Goal: Information Seeking & Learning: Learn about a topic

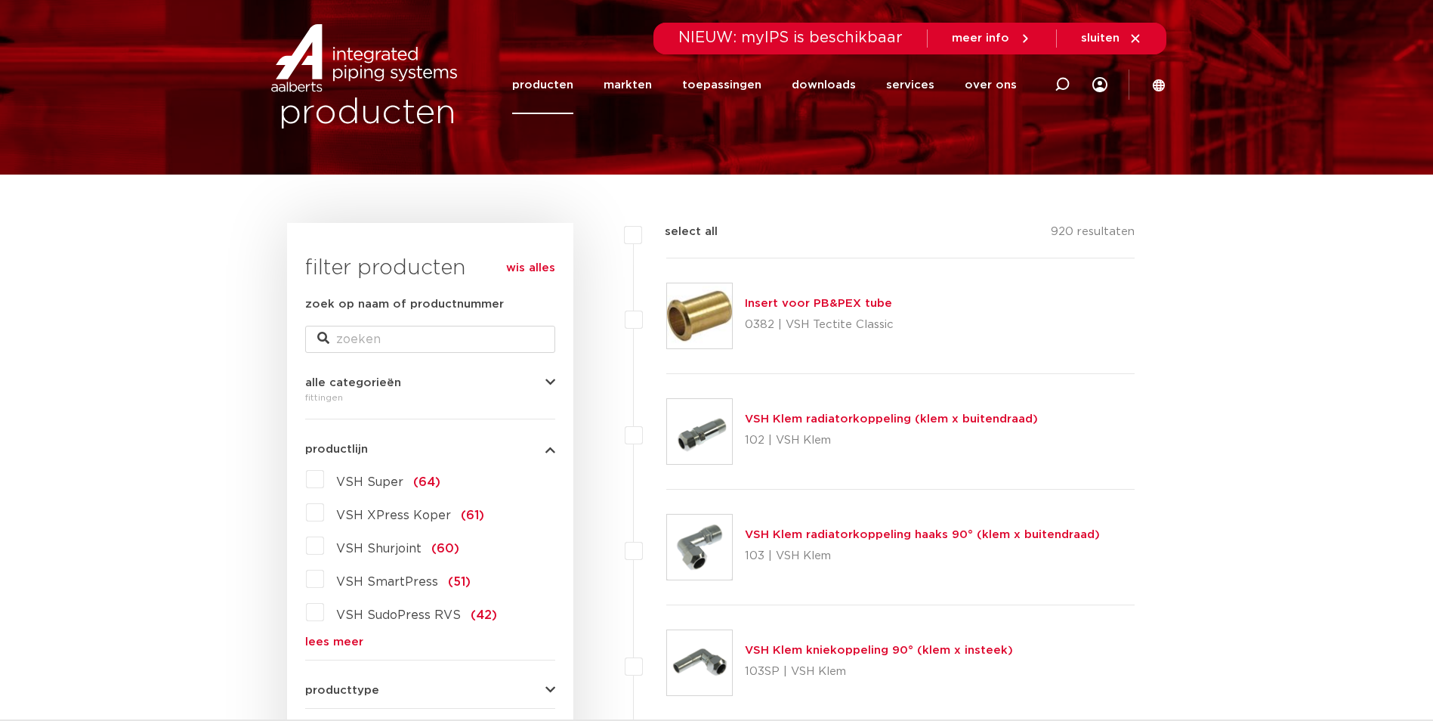
scroll to position [227, 0]
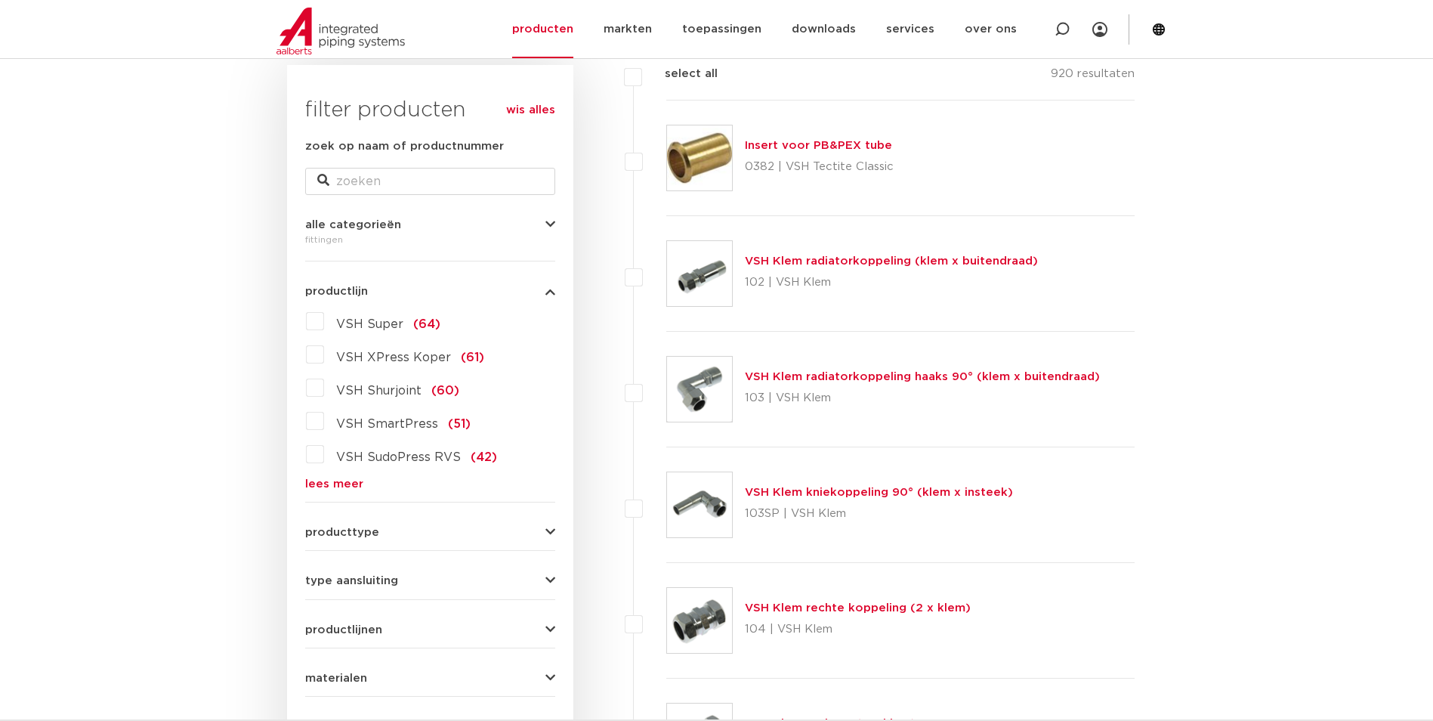
click at [372, 352] on span "VSH XPress Koper" at bounding box center [393, 357] width 115 height 12
click at [0, 0] on input "VSH XPress Koper (61)" at bounding box center [0, 0] width 0 height 0
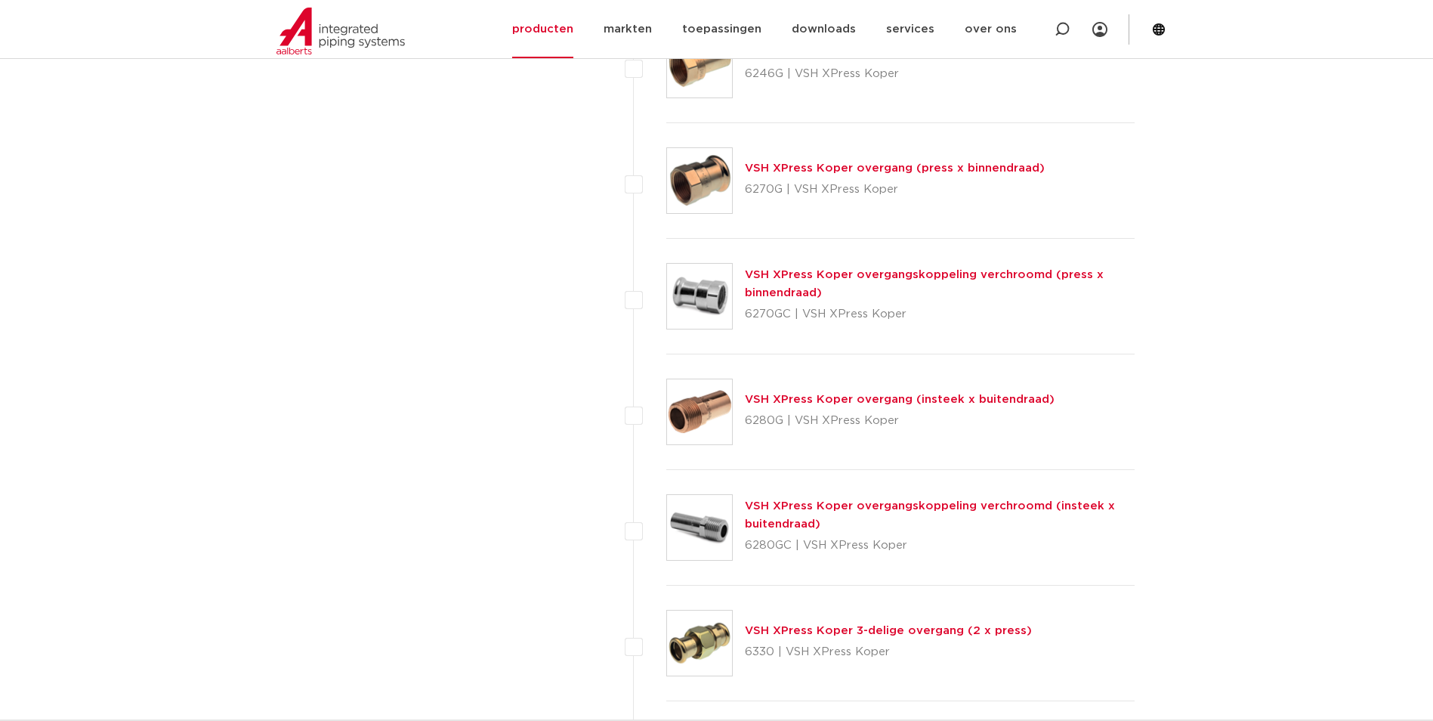
scroll to position [1813, 0]
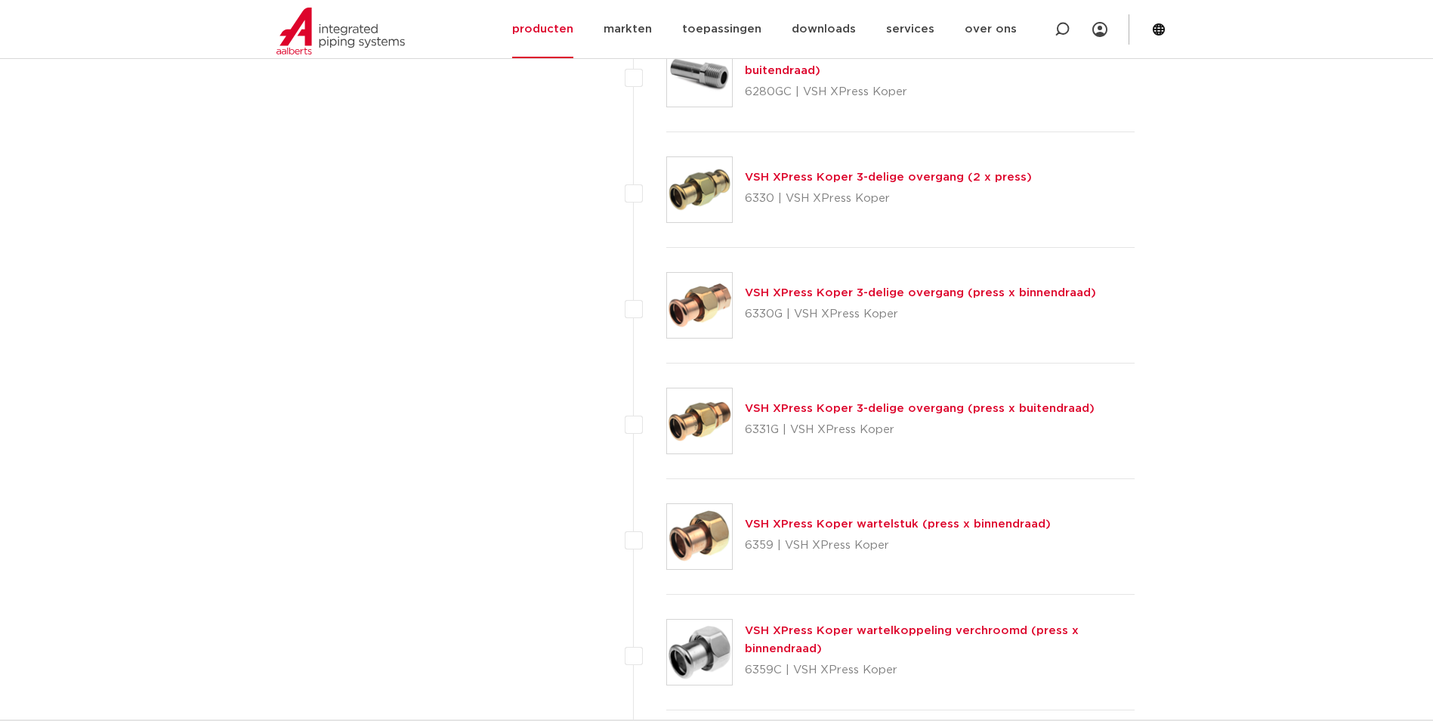
click at [947, 406] on link "VSH XPress Koper 3-delige overgang (press x buitendraad)" at bounding box center [920, 408] width 350 height 11
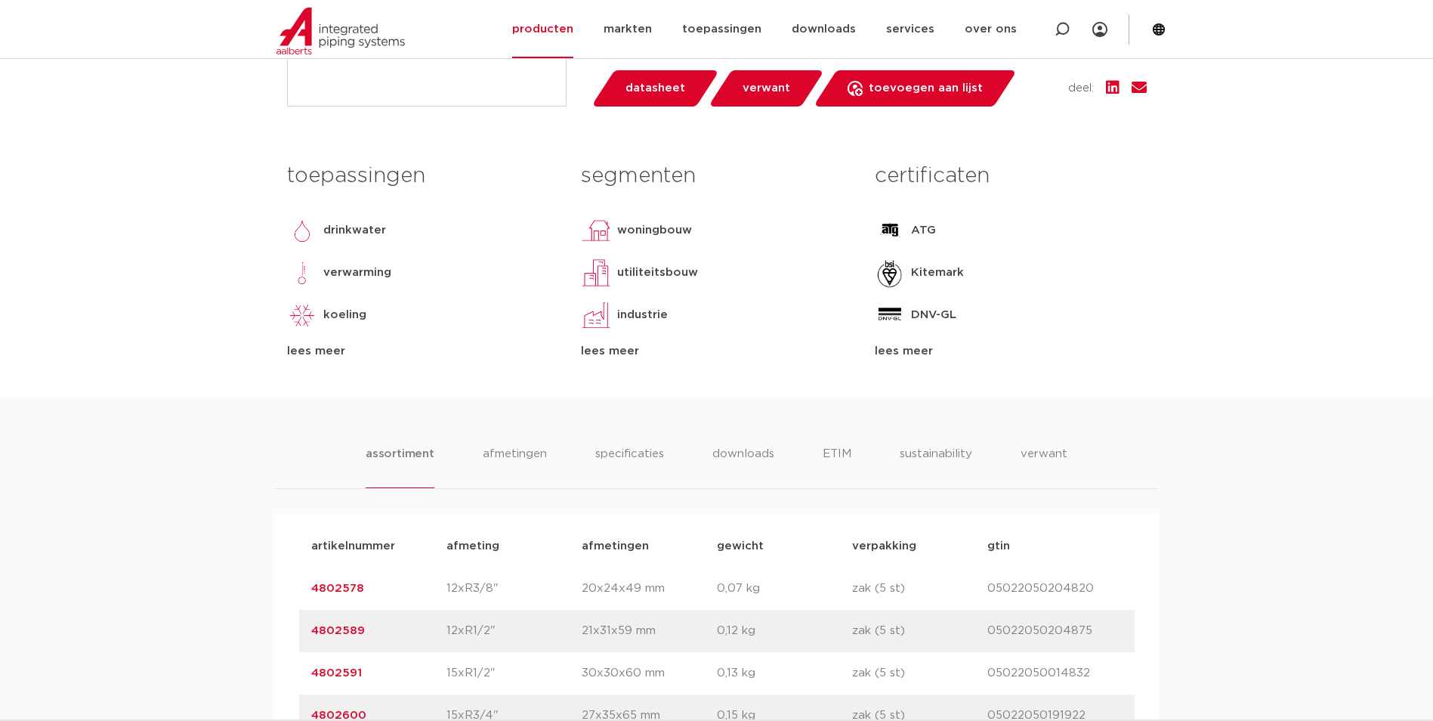
scroll to position [755, 0]
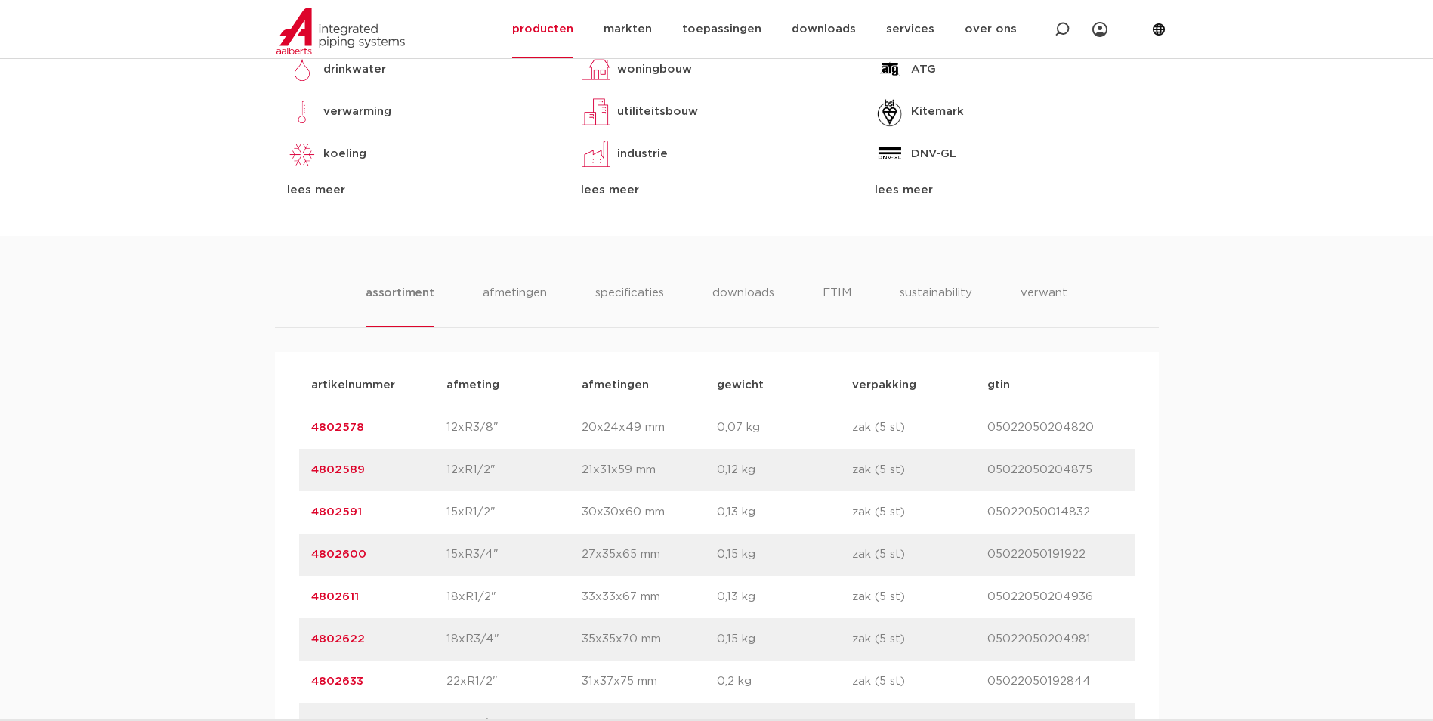
click at [610, 280] on div "assortiment [GEOGRAPHIC_DATA] specificaties downloads ETIM sustainability verwa…" at bounding box center [716, 623] width 1433 height 775
click at [610, 303] on li "specificaties" at bounding box center [629, 305] width 73 height 43
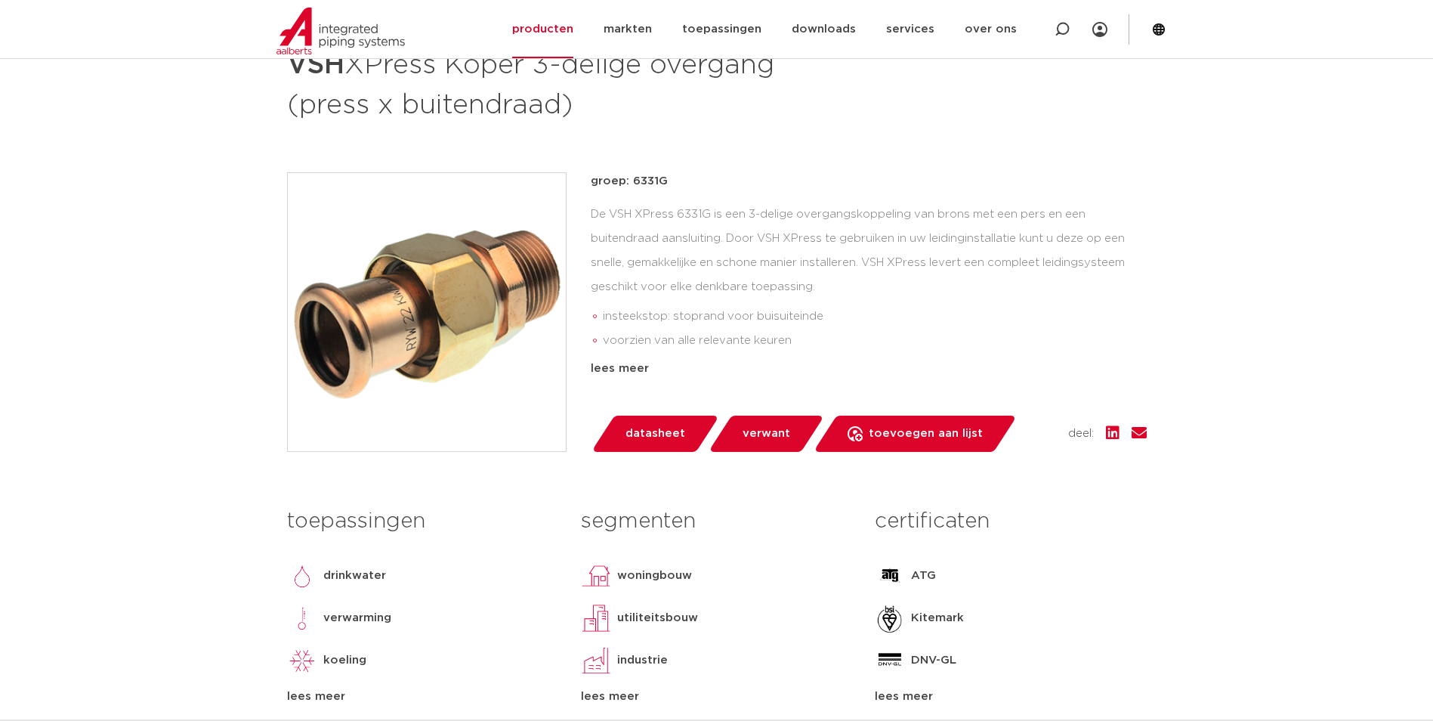
scroll to position [227, 0]
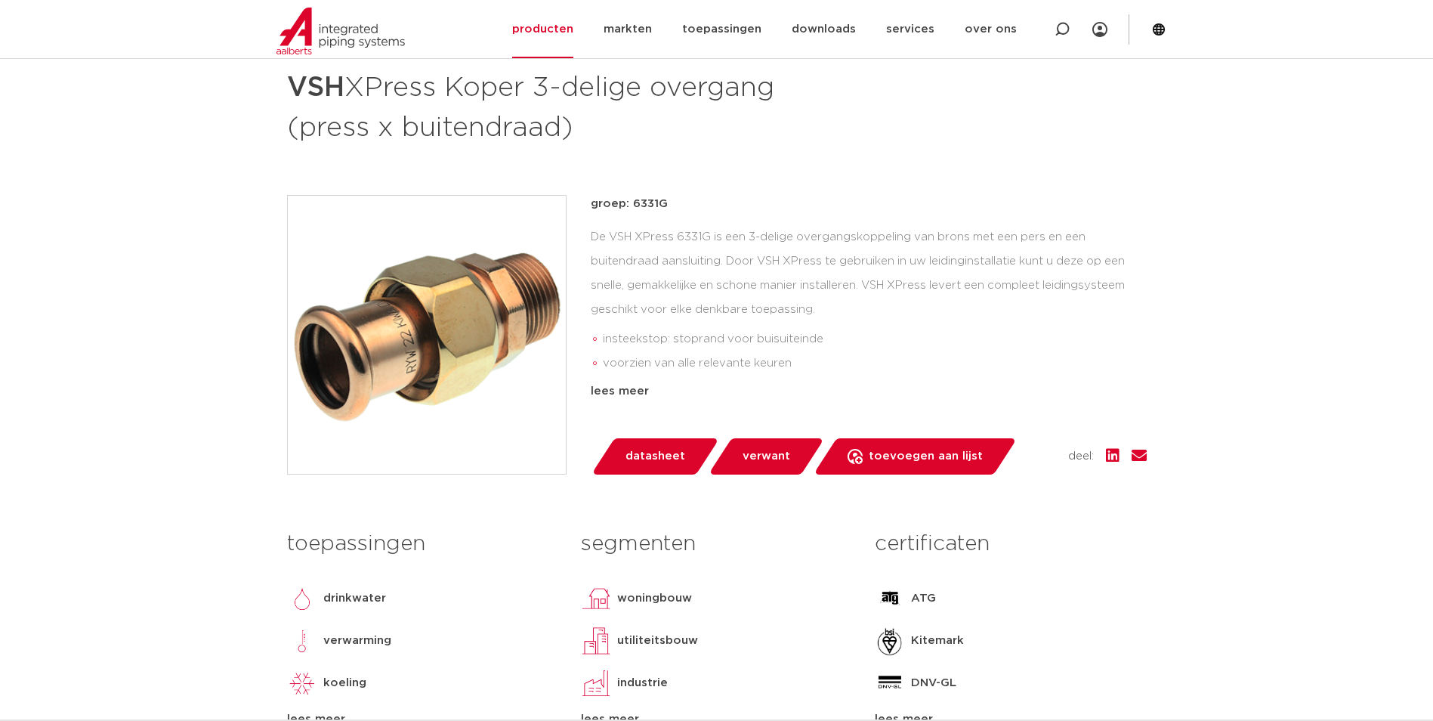
drag, startPoint x: 1103, startPoint y: 310, endPoint x: 1112, endPoint y: 301, distance: 13.4
click at [1103, 310] on div "De VSH XPress 6331G is een 3-delige overgangskoppeling van brons met een pers e…" at bounding box center [869, 300] width 556 height 151
